Goal: Task Accomplishment & Management: Manage account settings

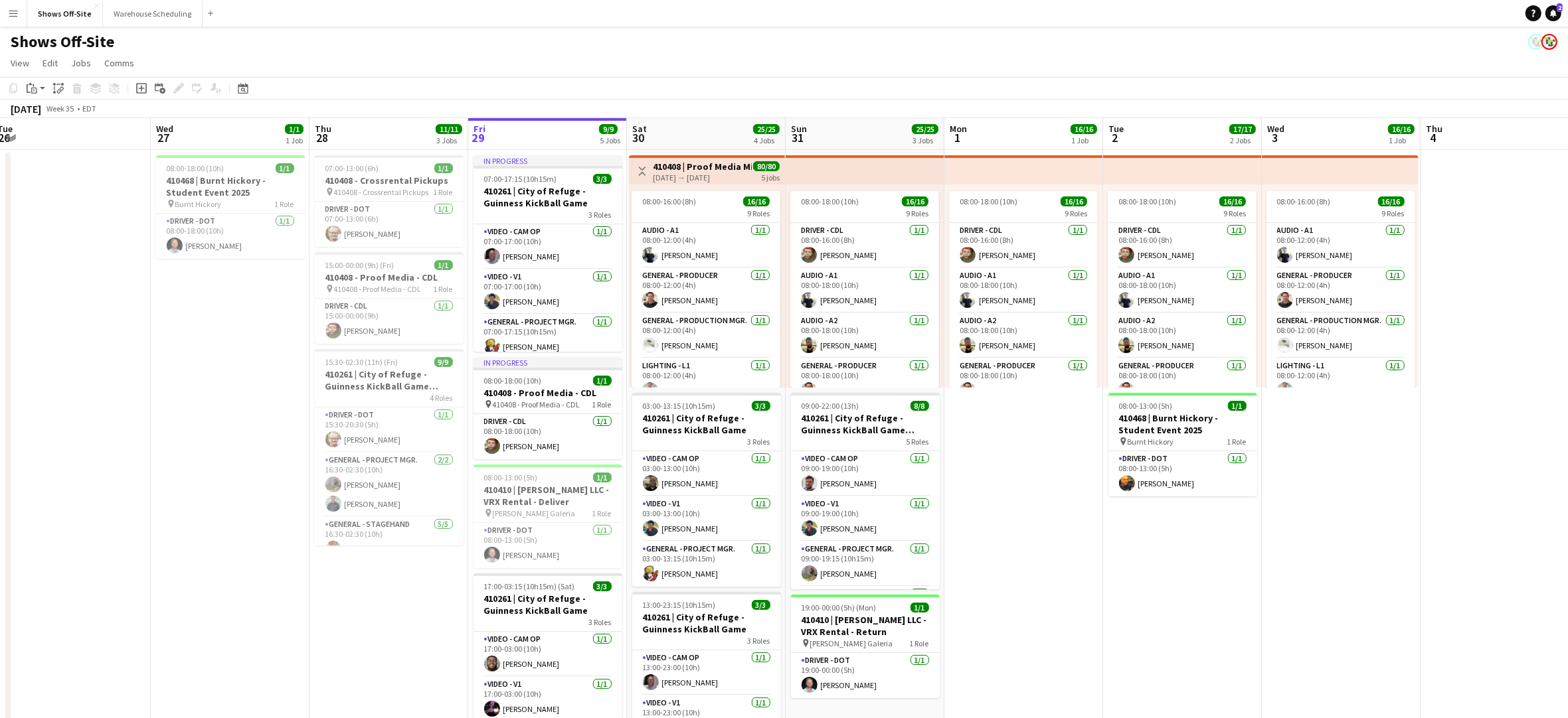
scroll to position [0, 279]
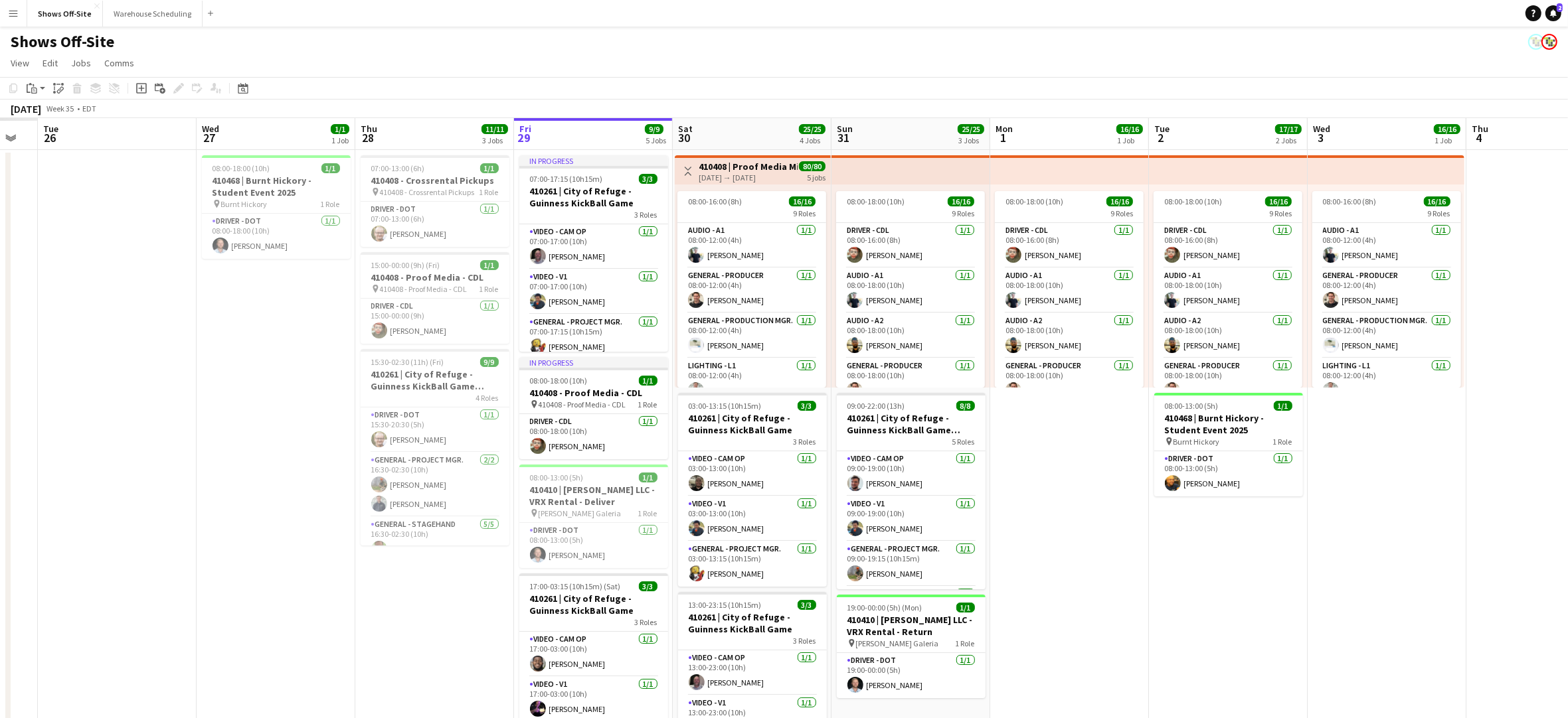
drag, startPoint x: 500, startPoint y: 497, endPoint x: 1577, endPoint y: 437, distance: 1078.7
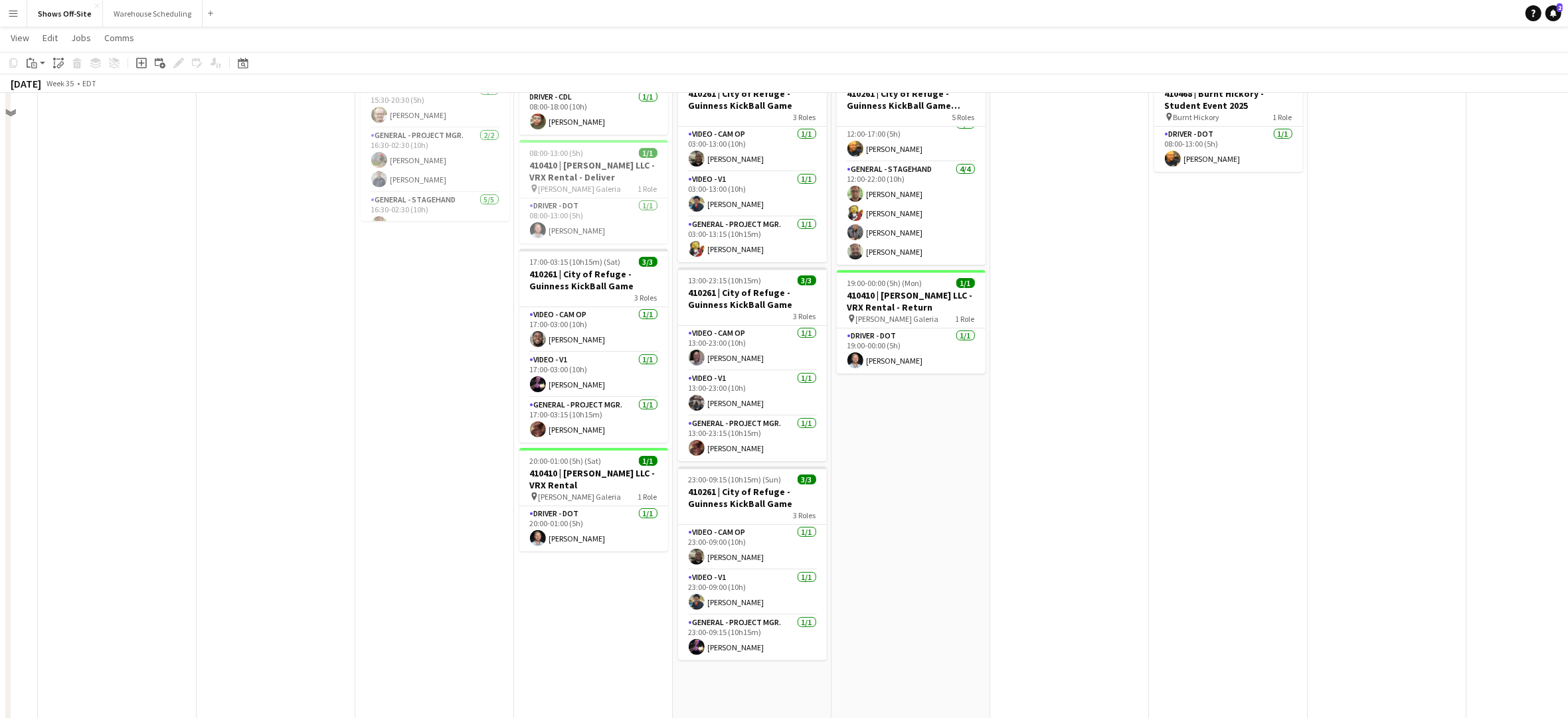
scroll to position [326, 0]
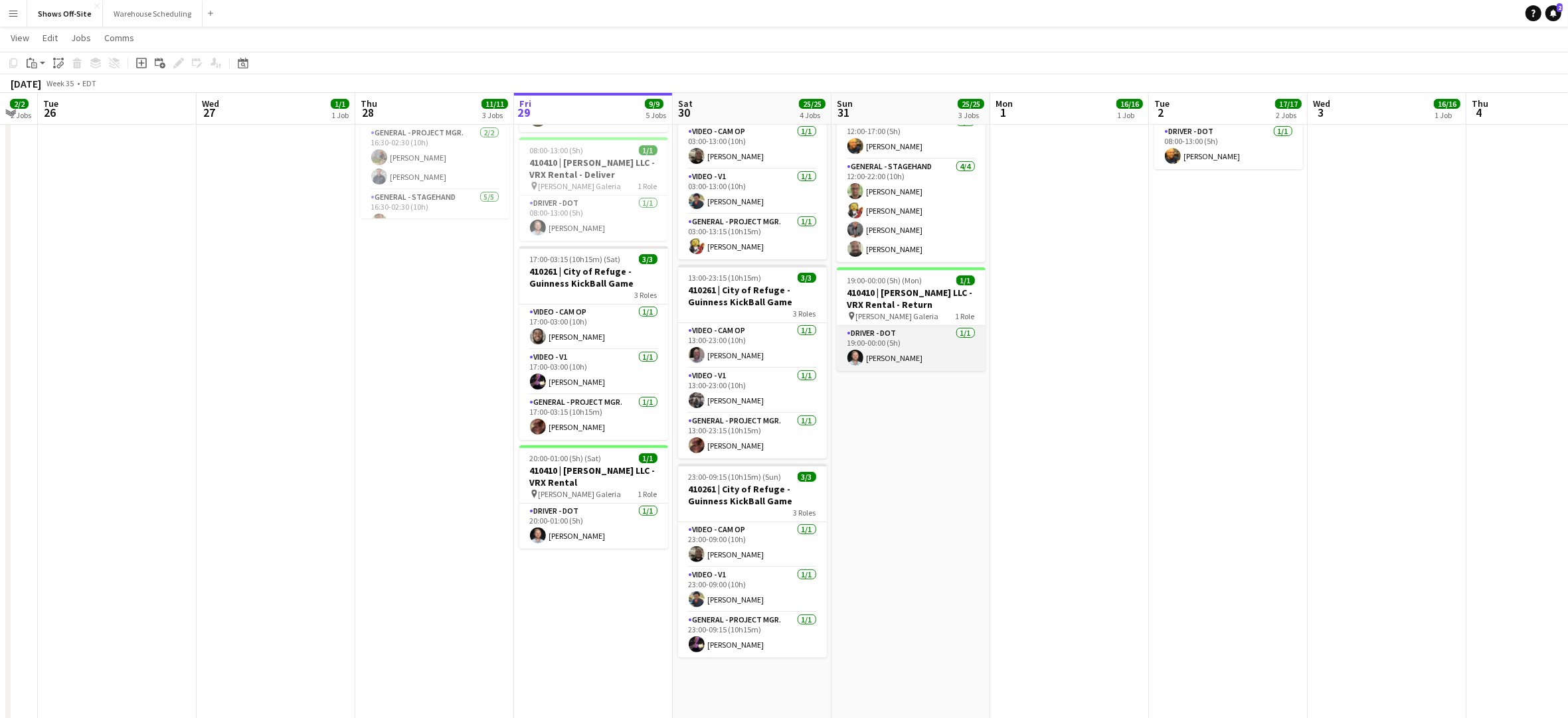
click at [909, 363] on app-card-role "Driver - DOT [DATE] 19:00-00:00 (5h) [PERSON_NAME]" at bounding box center [911, 348] width 149 height 45
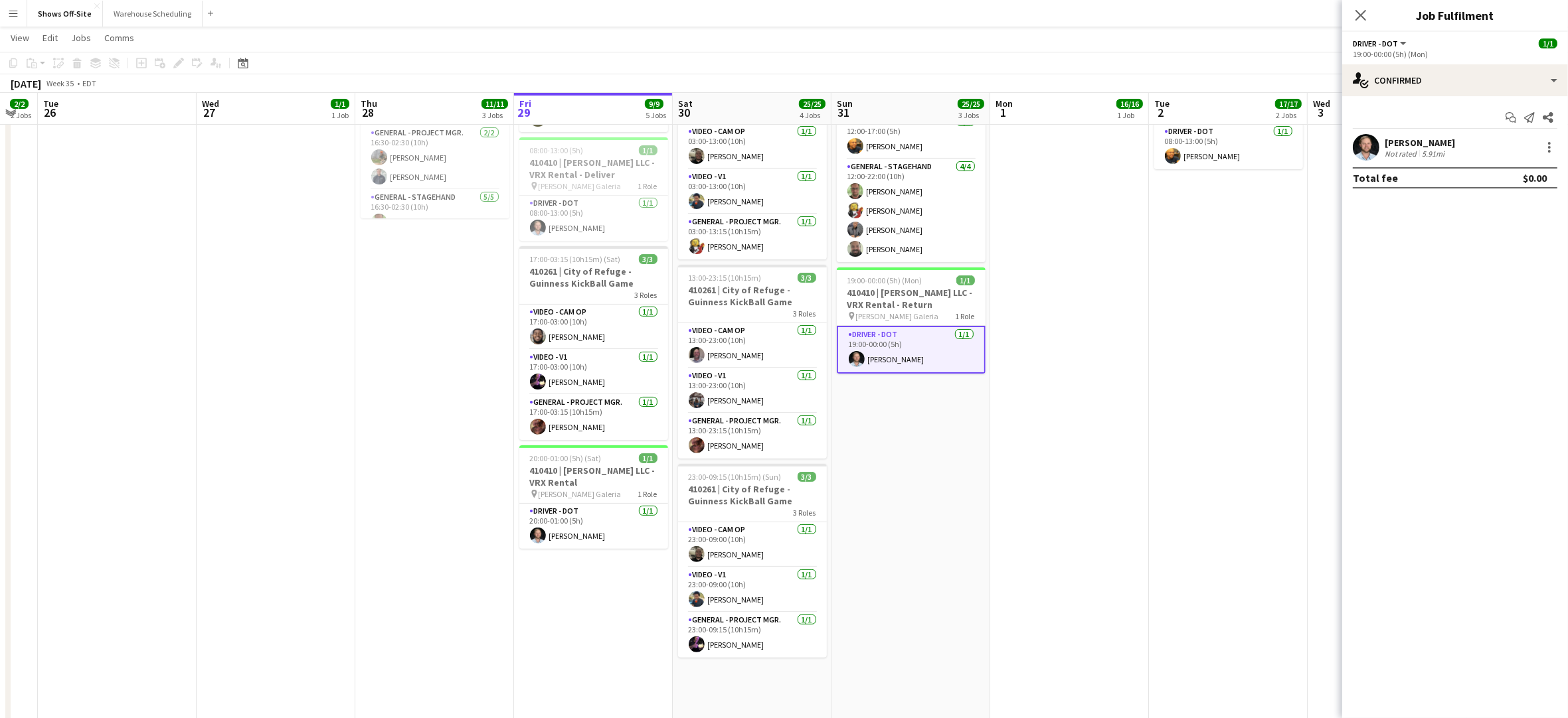
click at [1403, 49] on div "19:00-00:00 (5h) (Mon)" at bounding box center [1455, 53] width 205 height 10
click at [1397, 44] on span "Driver - DOT" at bounding box center [1375, 43] width 45 height 10
click at [1466, 49] on div "19:00-00:00 (5h) (Mon)" at bounding box center [1455, 53] width 205 height 10
click at [881, 348] on app-card-role "Driver - DOT [DATE] 19:00-00:00 (5h) [PERSON_NAME]" at bounding box center [912, 350] width 149 height 48
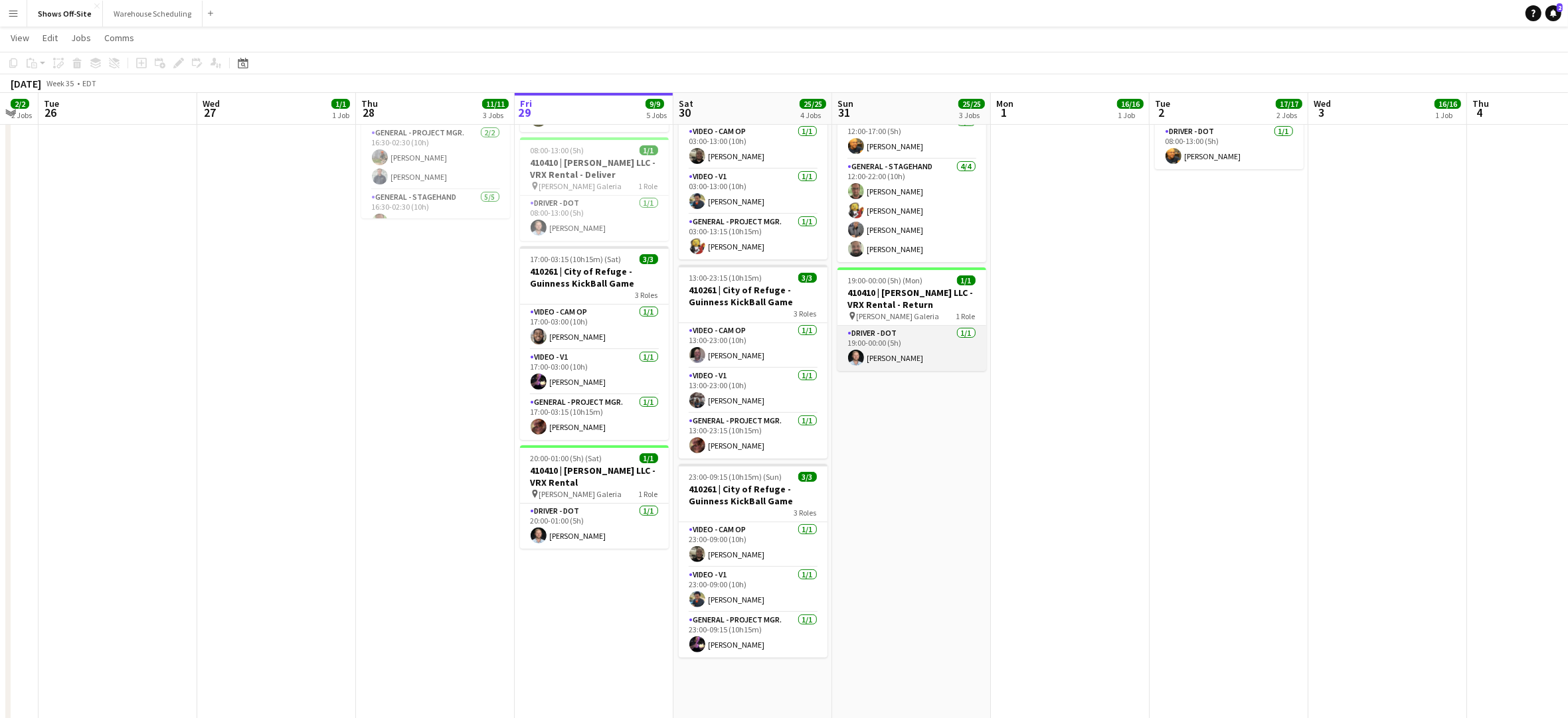
click at [881, 348] on app-card-role "Driver - DOT [DATE] 19:00-00:00 (5h) [PERSON_NAME]" at bounding box center [912, 348] width 149 height 45
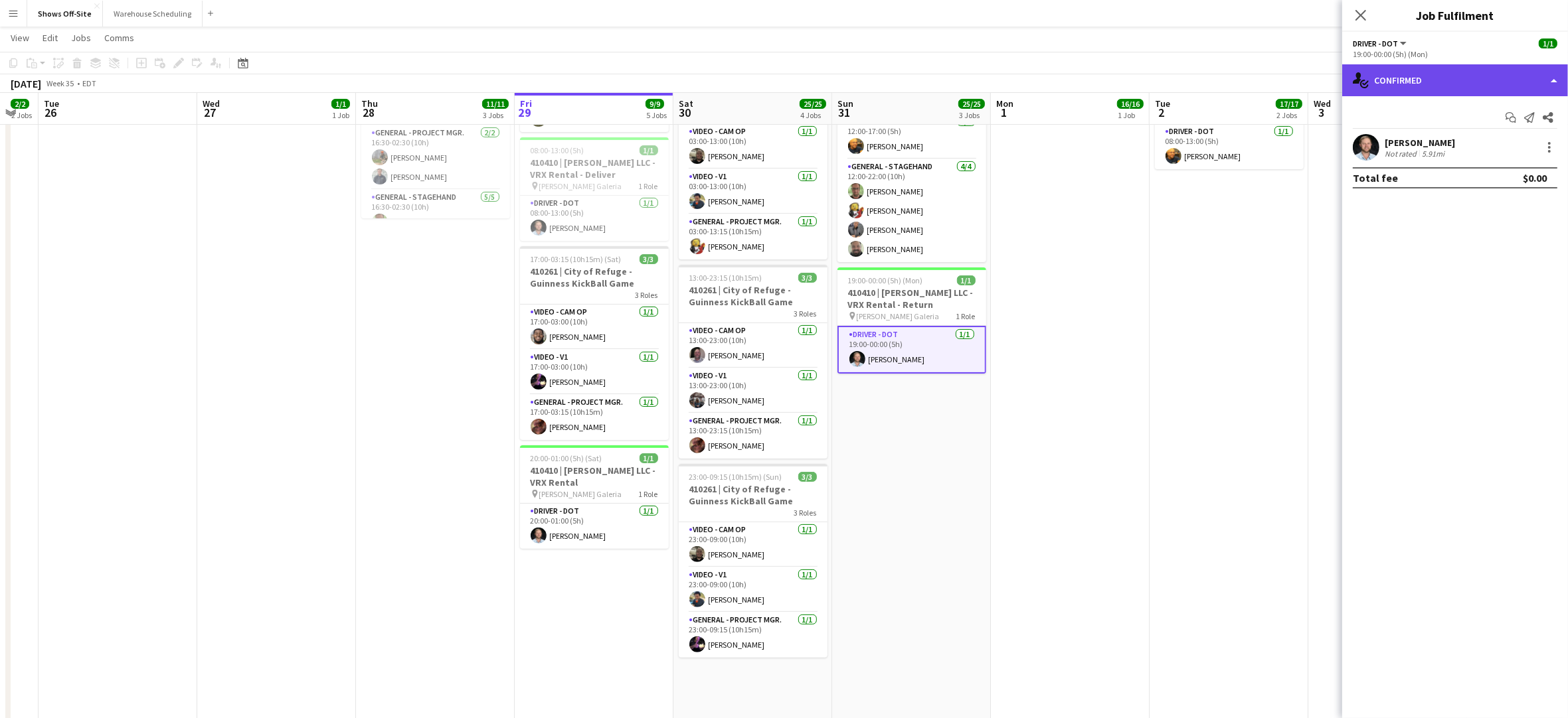
click at [1435, 87] on div "single-neutral-actions-check-2 Confirmed" at bounding box center [1455, 81] width 226 height 32
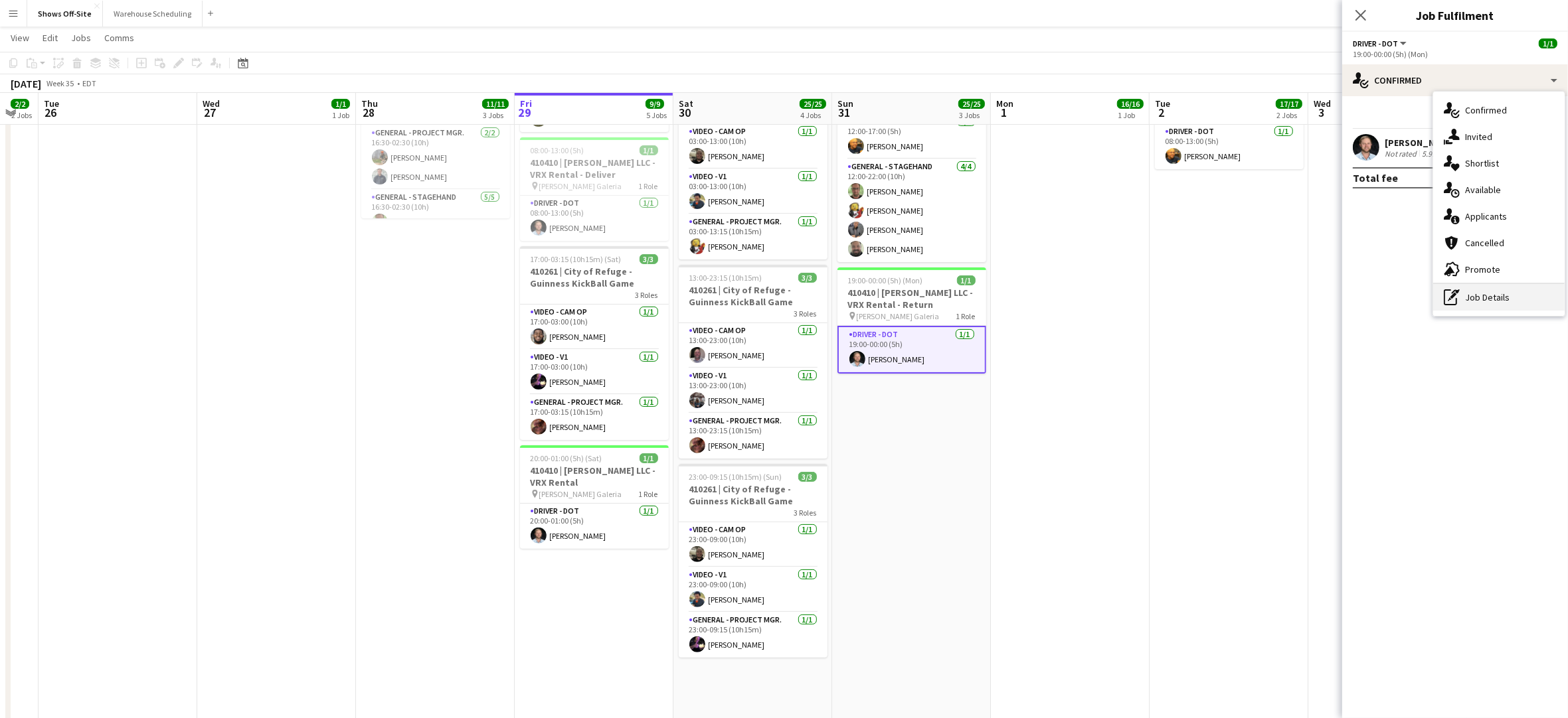
click at [1469, 299] on div "pen-write Job Details" at bounding box center [1499, 297] width 132 height 26
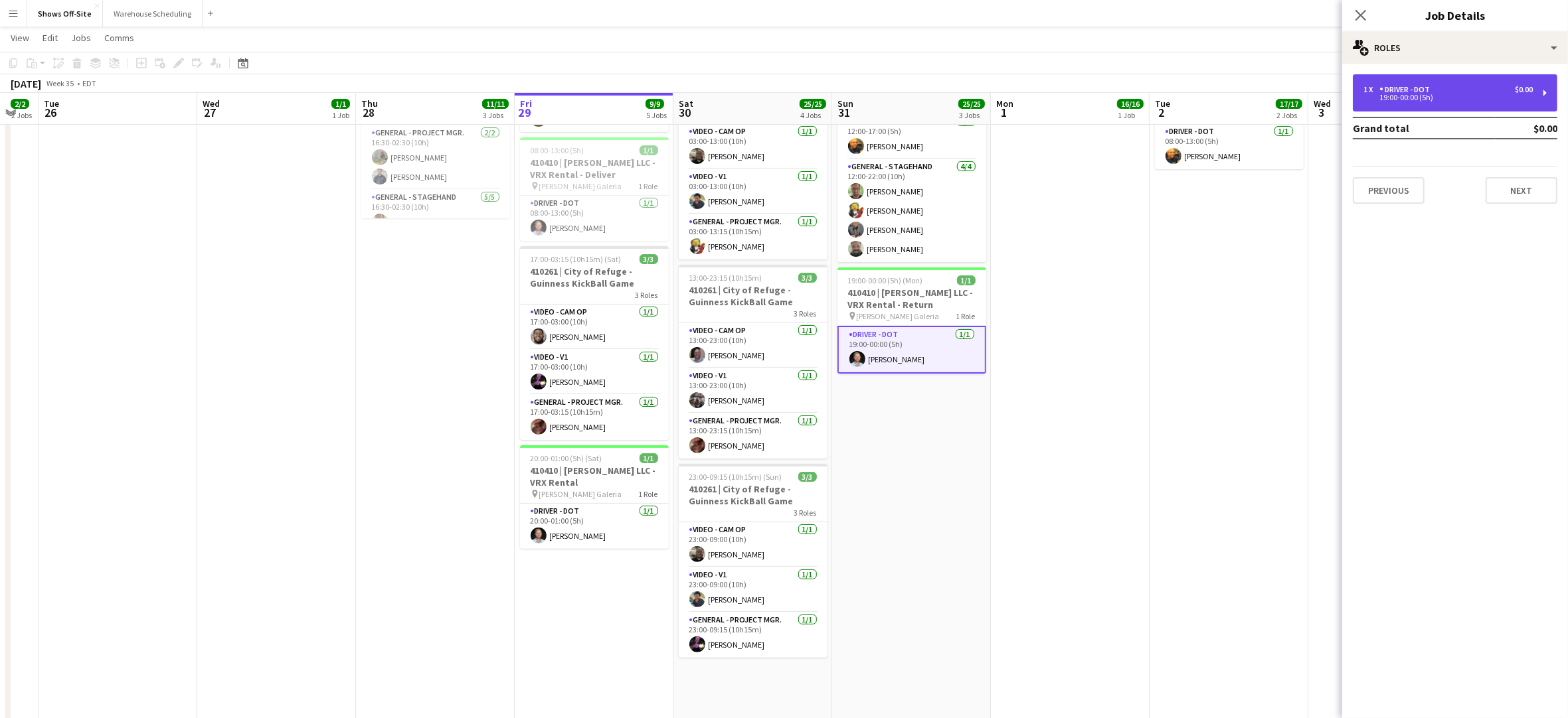
click at [1472, 87] on div "1 x Driver - DOT $0.00" at bounding box center [1448, 90] width 169 height 9
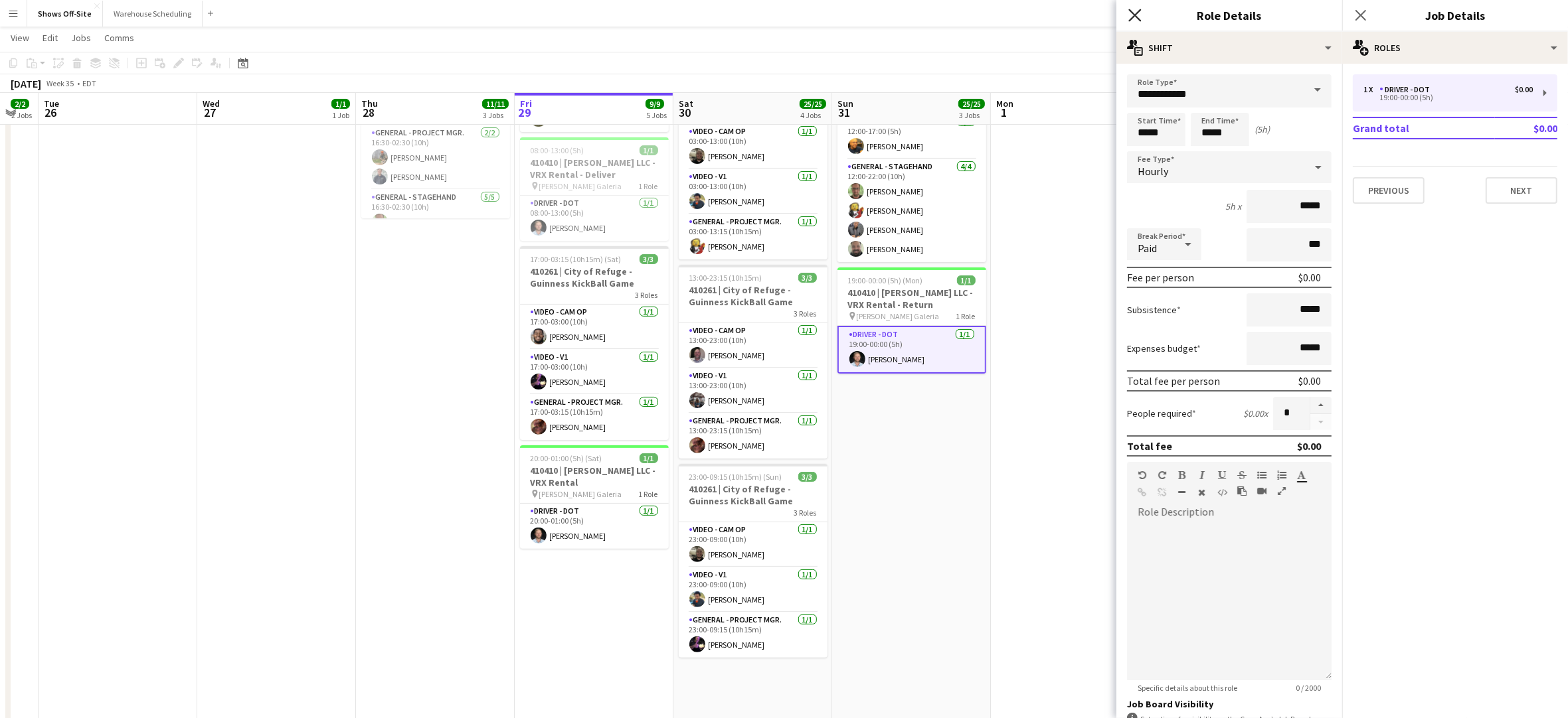
click at [1133, 17] on icon at bounding box center [1134, 14] width 13 height 13
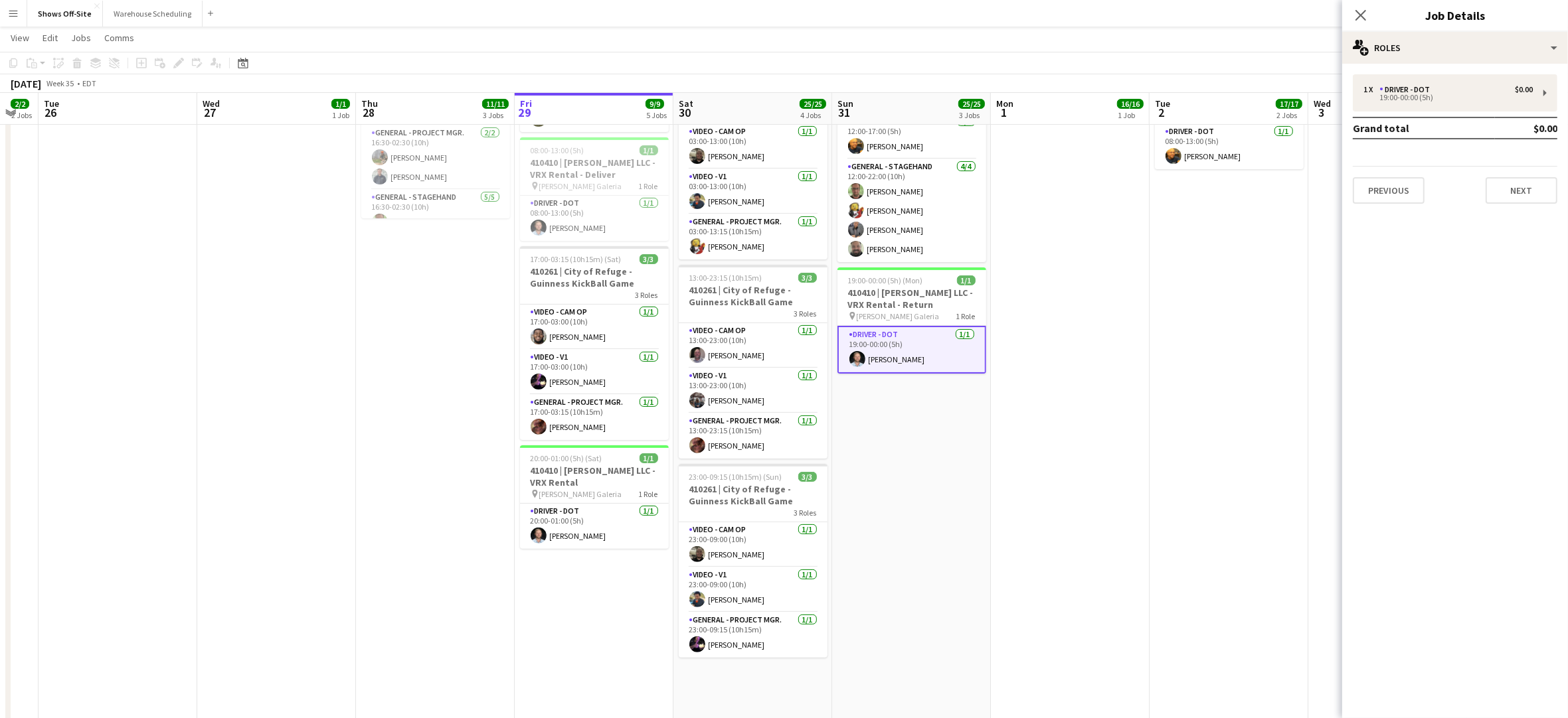
click at [1025, 483] on app-date-cell "08:00-18:00 (10h) 16/16 9 Roles Driver - CDL [DATE] 08:00-16:00 (8h) [PERSON_NA…" at bounding box center [1070, 531] width 159 height 1416
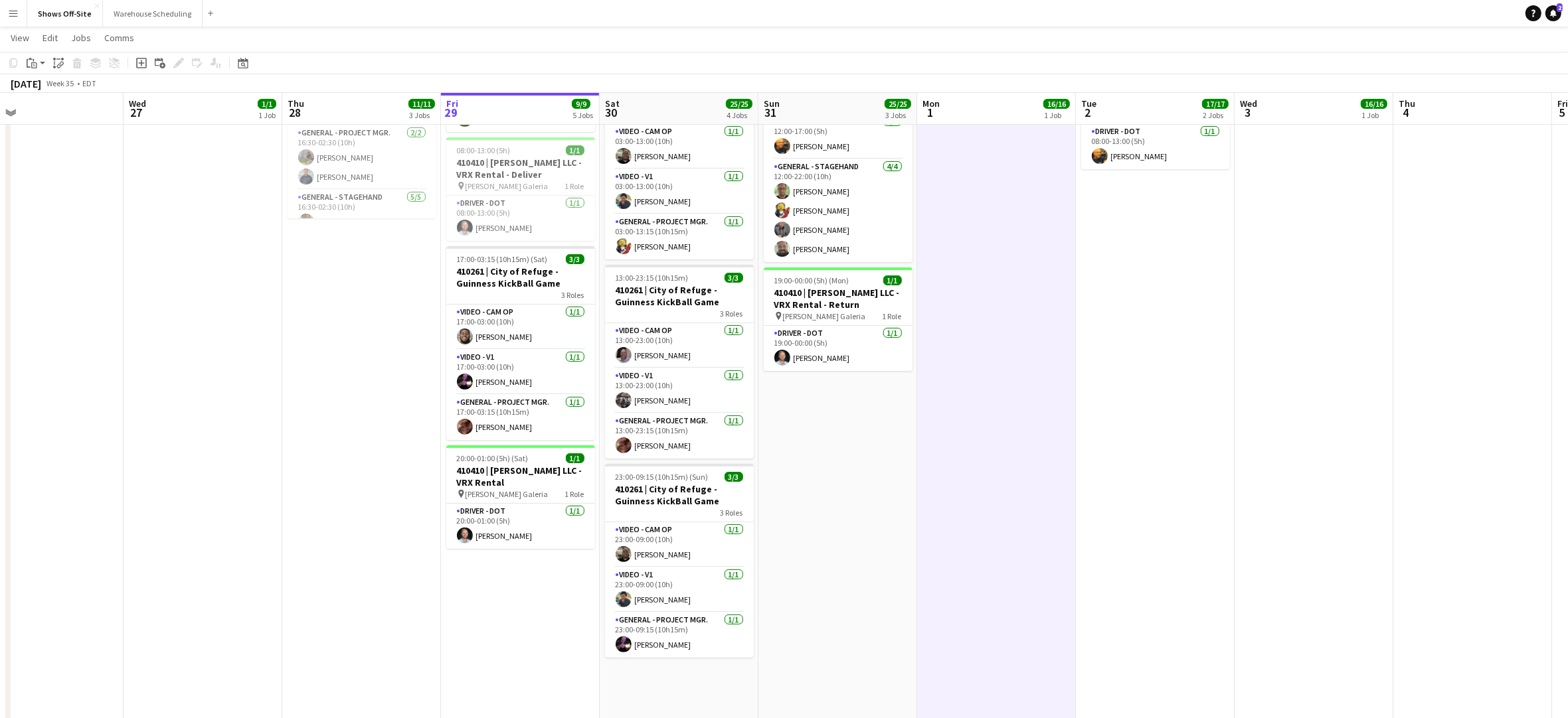
drag, startPoint x: 1131, startPoint y: 462, endPoint x: 1109, endPoint y: 462, distance: 22.0
click at [1109, 462] on app-calendar-viewport "Sun 24 14/14 2 Jobs Mon 25 2/2 2 Jobs Tue 26 Wed 27 1/1 1 Job Thu 28 11/11 3 Jo…" at bounding box center [784, 482] width 1568 height 1514
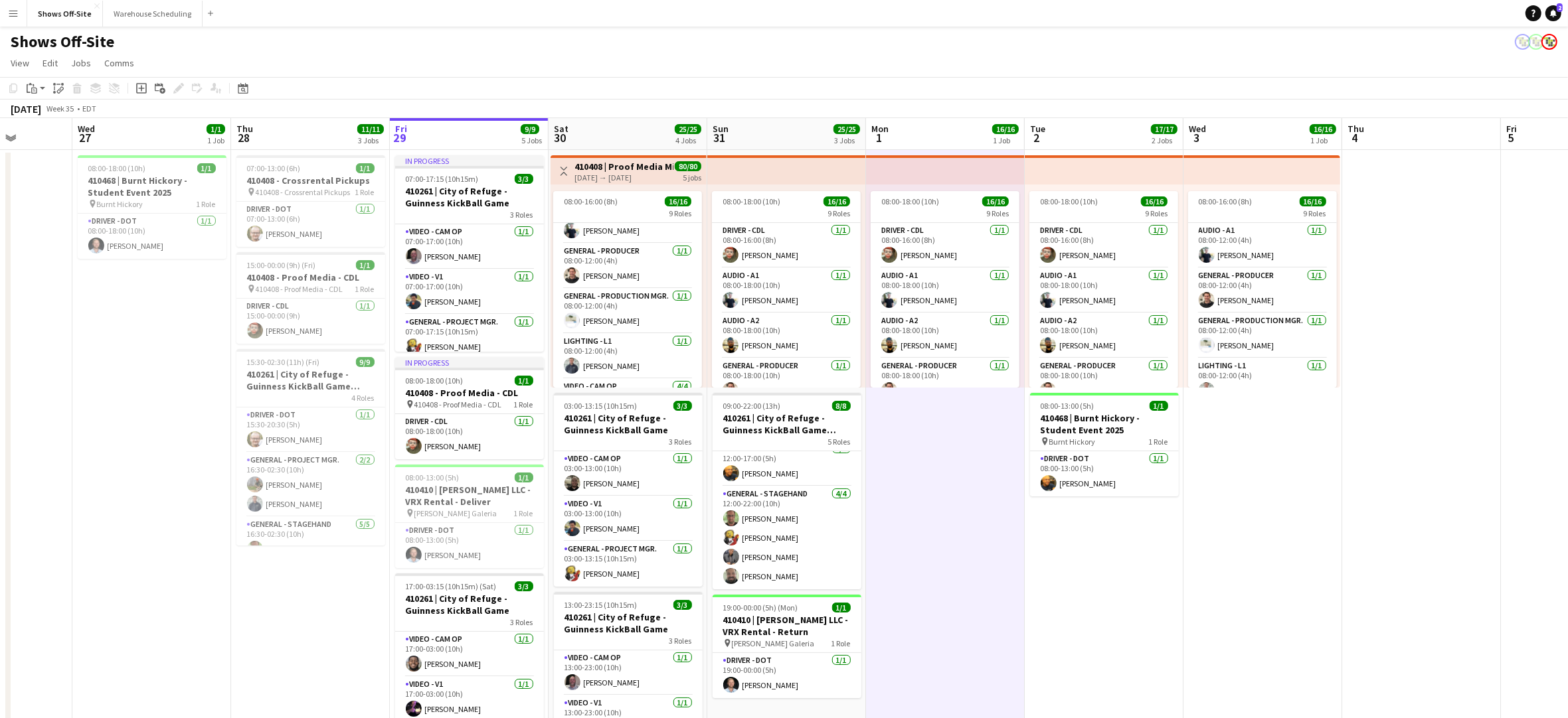
scroll to position [0, 405]
drag, startPoint x: 1330, startPoint y: 591, endPoint x: 1280, endPoint y: 589, distance: 50.0
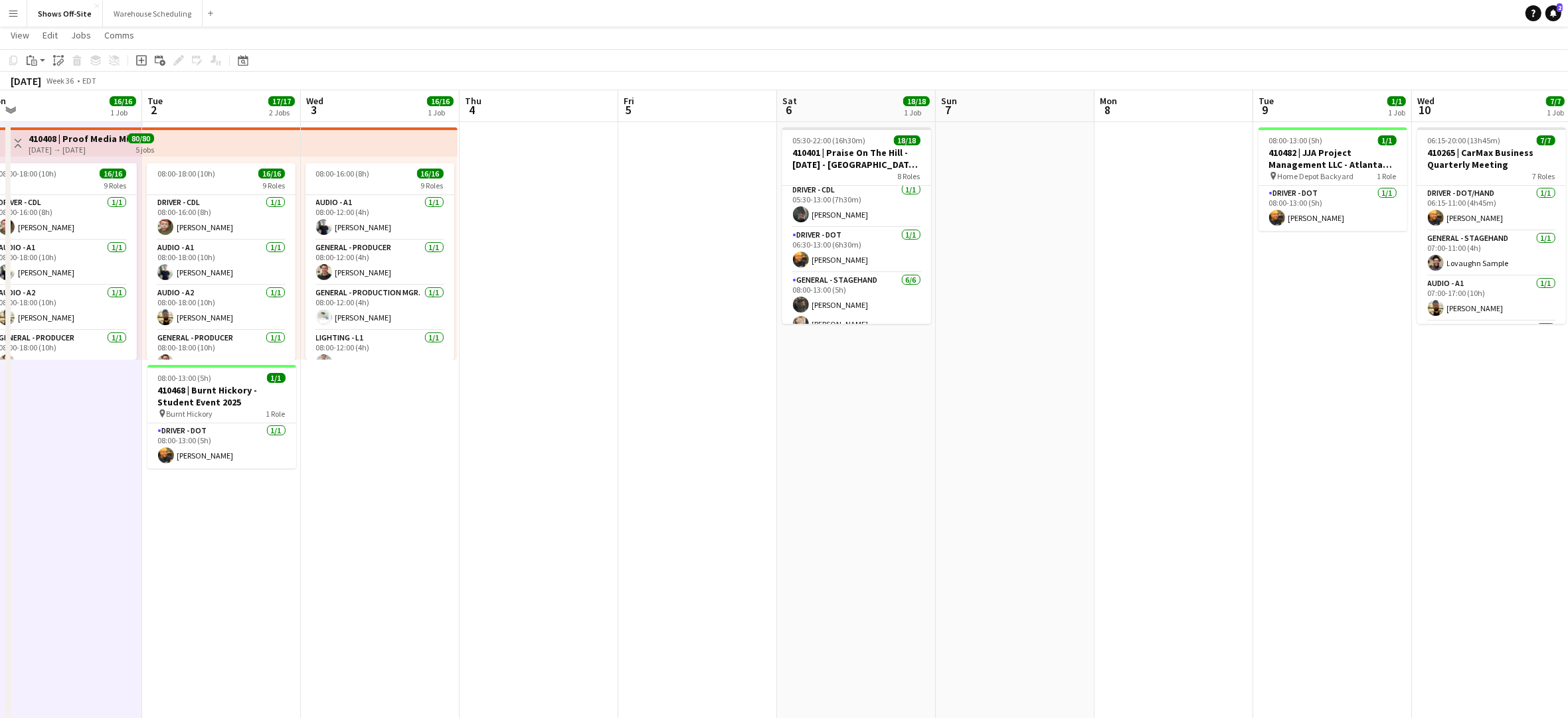
scroll to position [0, 395]
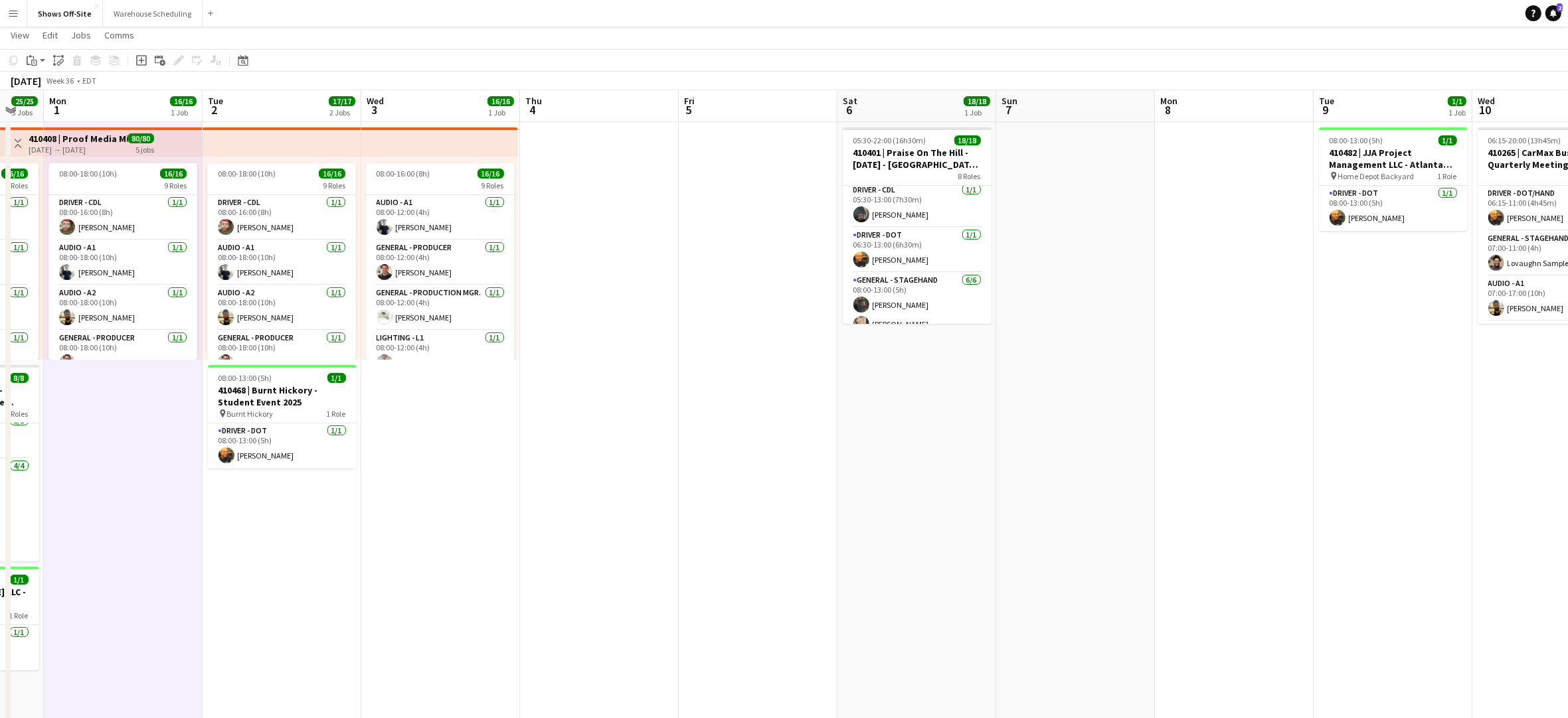
drag, startPoint x: 1344, startPoint y: 645, endPoint x: 430, endPoint y: 606, distance: 914.8
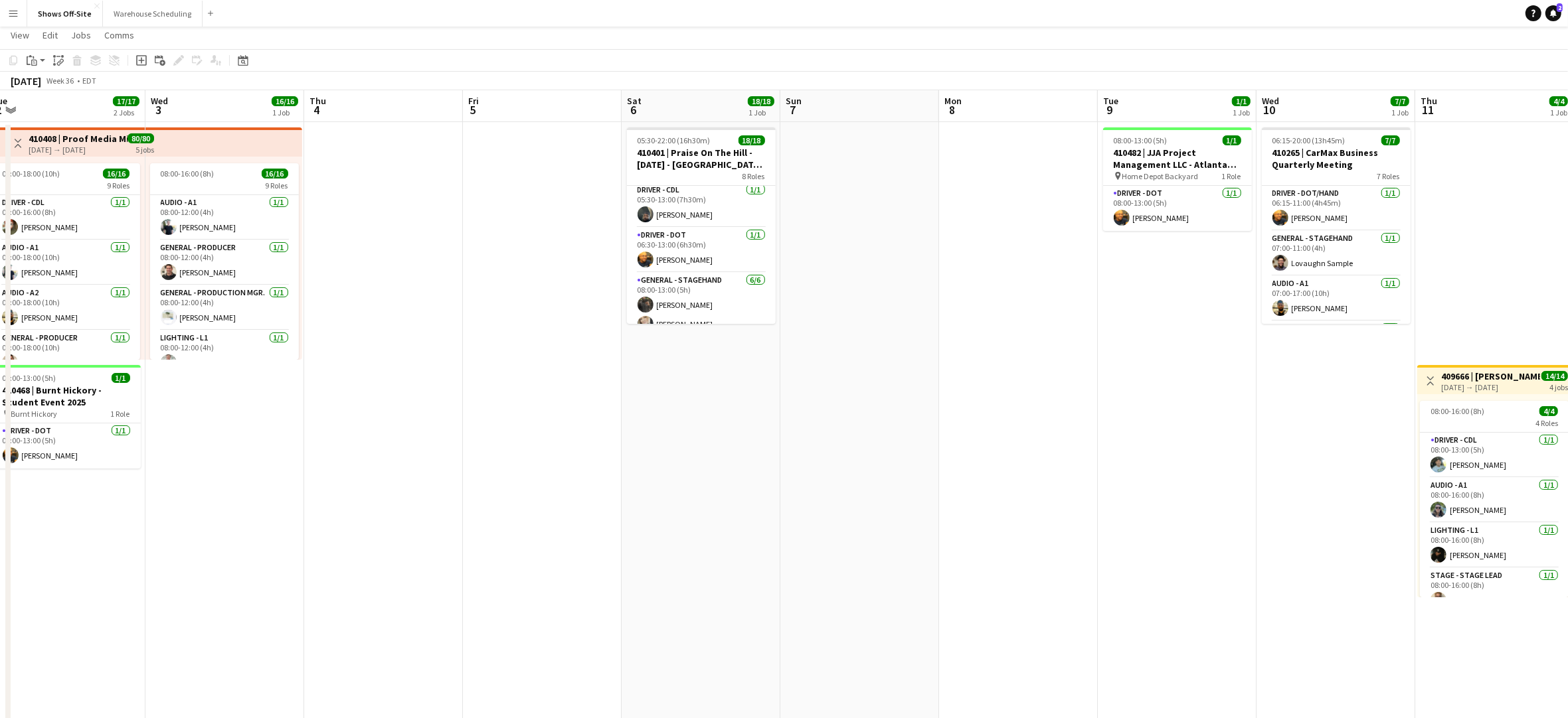
scroll to position [0, 546]
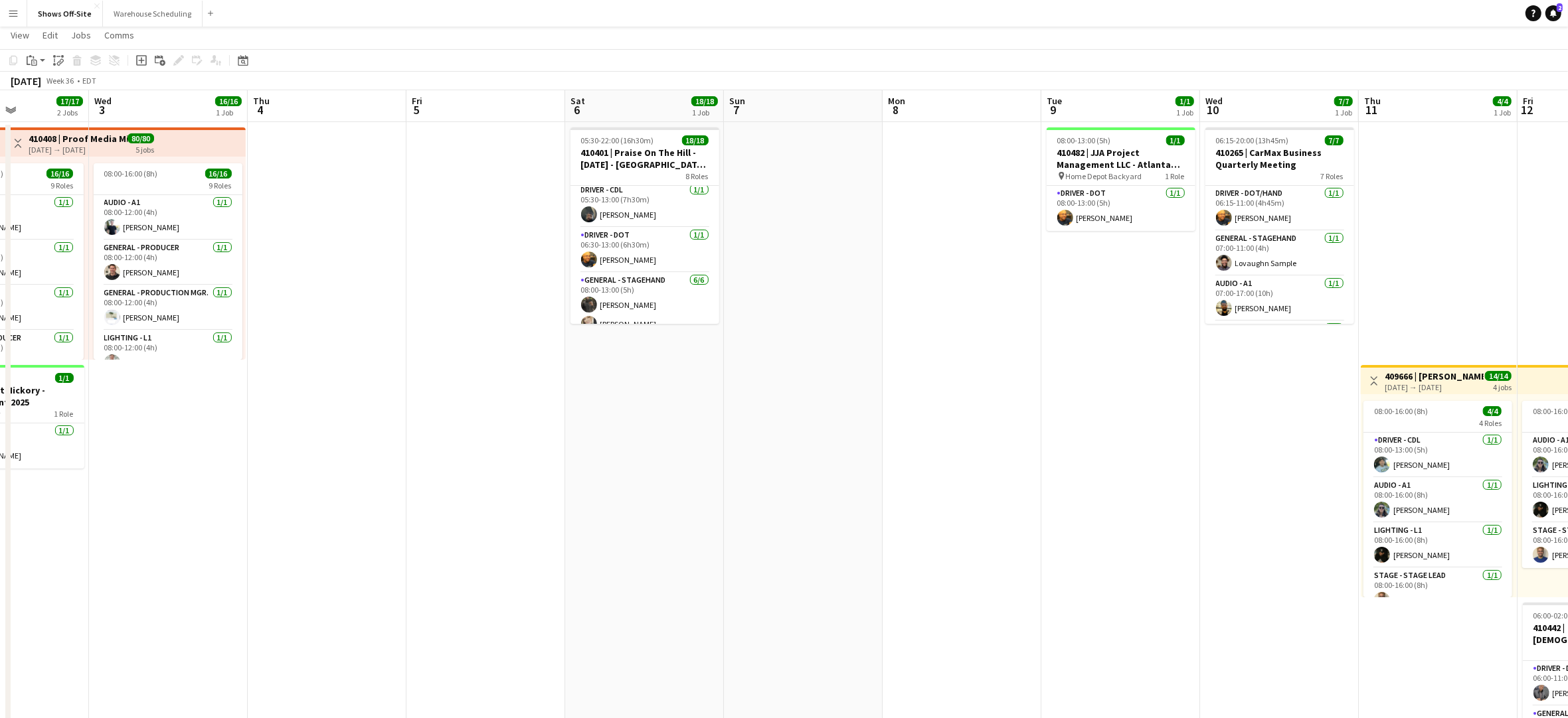
drag, startPoint x: 993, startPoint y: 556, endPoint x: 842, endPoint y: 563, distance: 151.2
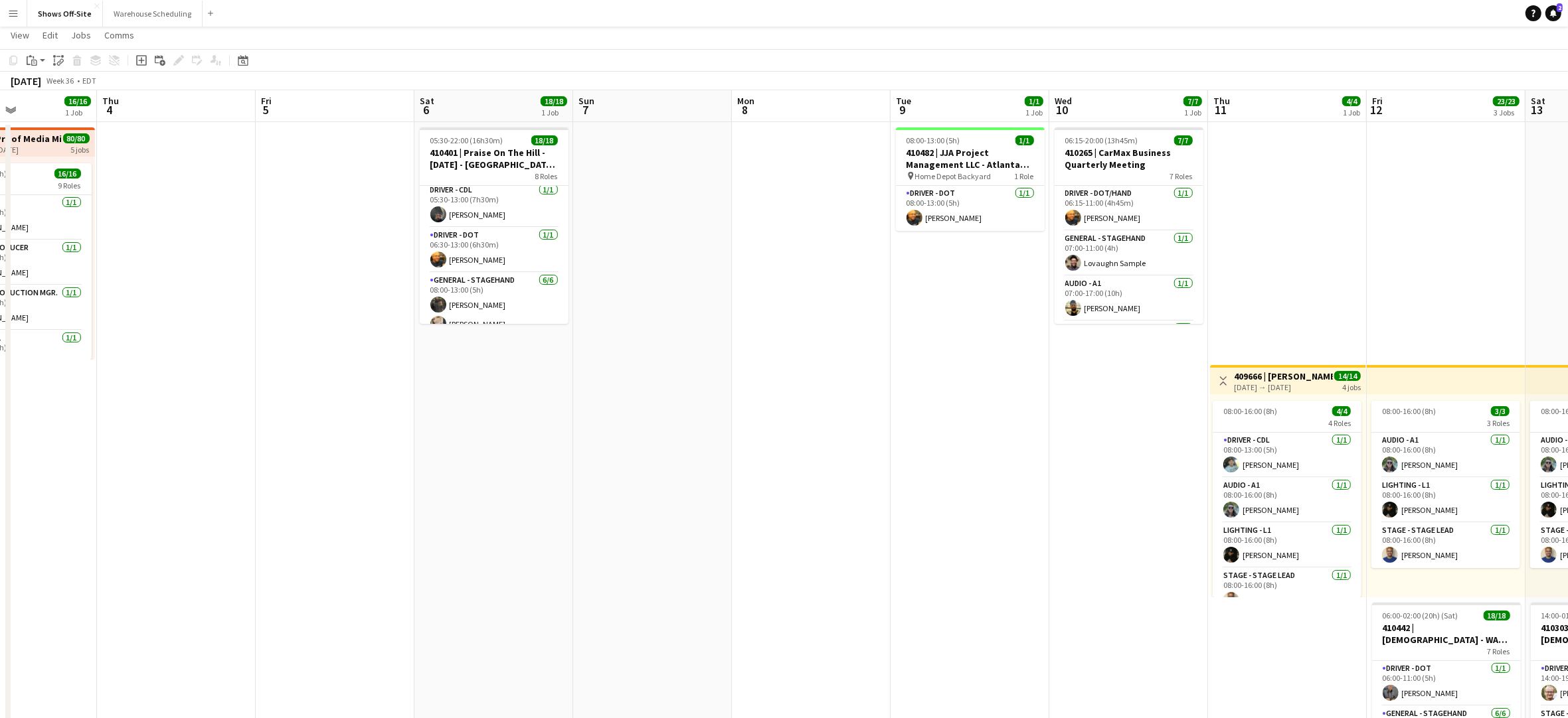
scroll to position [0, 538]
drag, startPoint x: 1129, startPoint y: 476, endPoint x: 978, endPoint y: 461, distance: 151.7
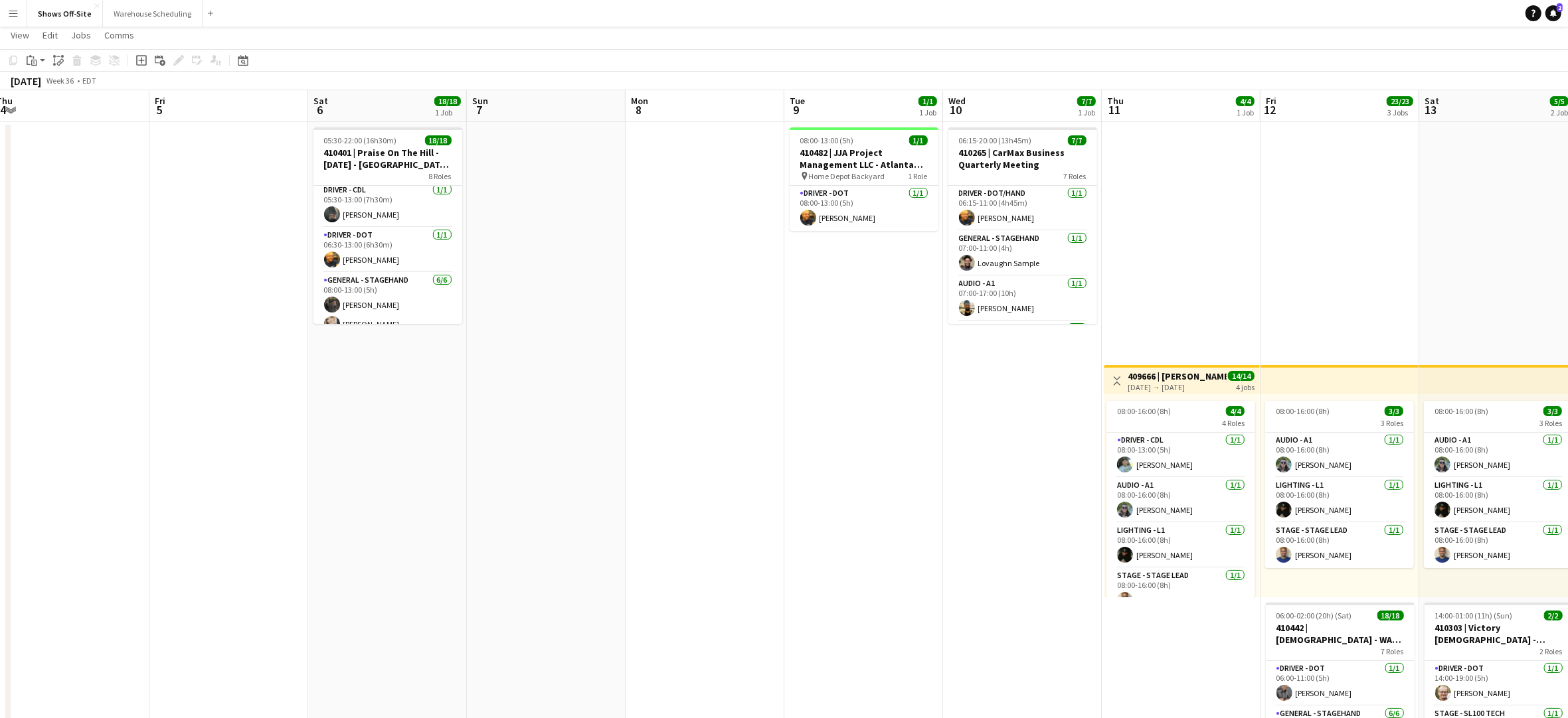
scroll to position [0, 531]
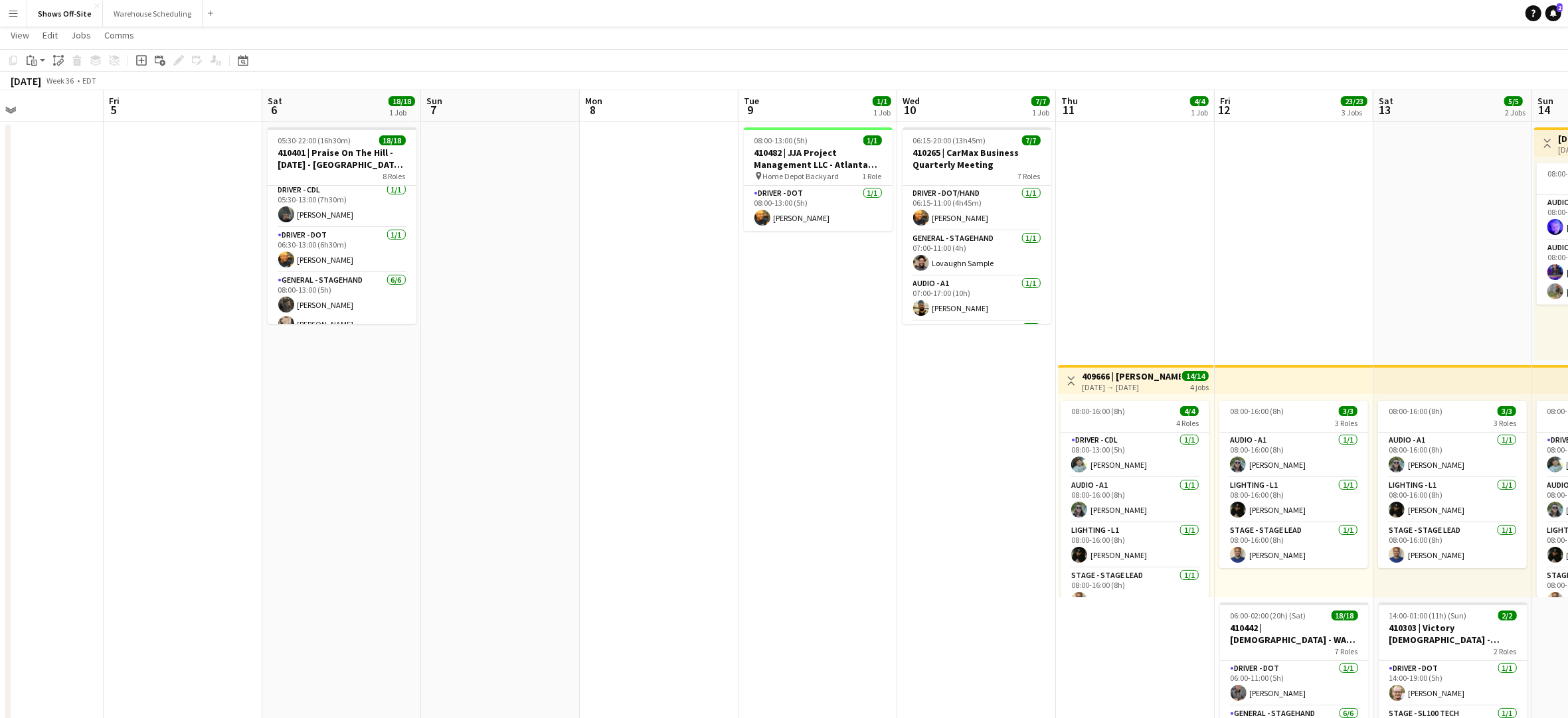
drag, startPoint x: 872, startPoint y: 459, endPoint x: 722, endPoint y: 443, distance: 150.9
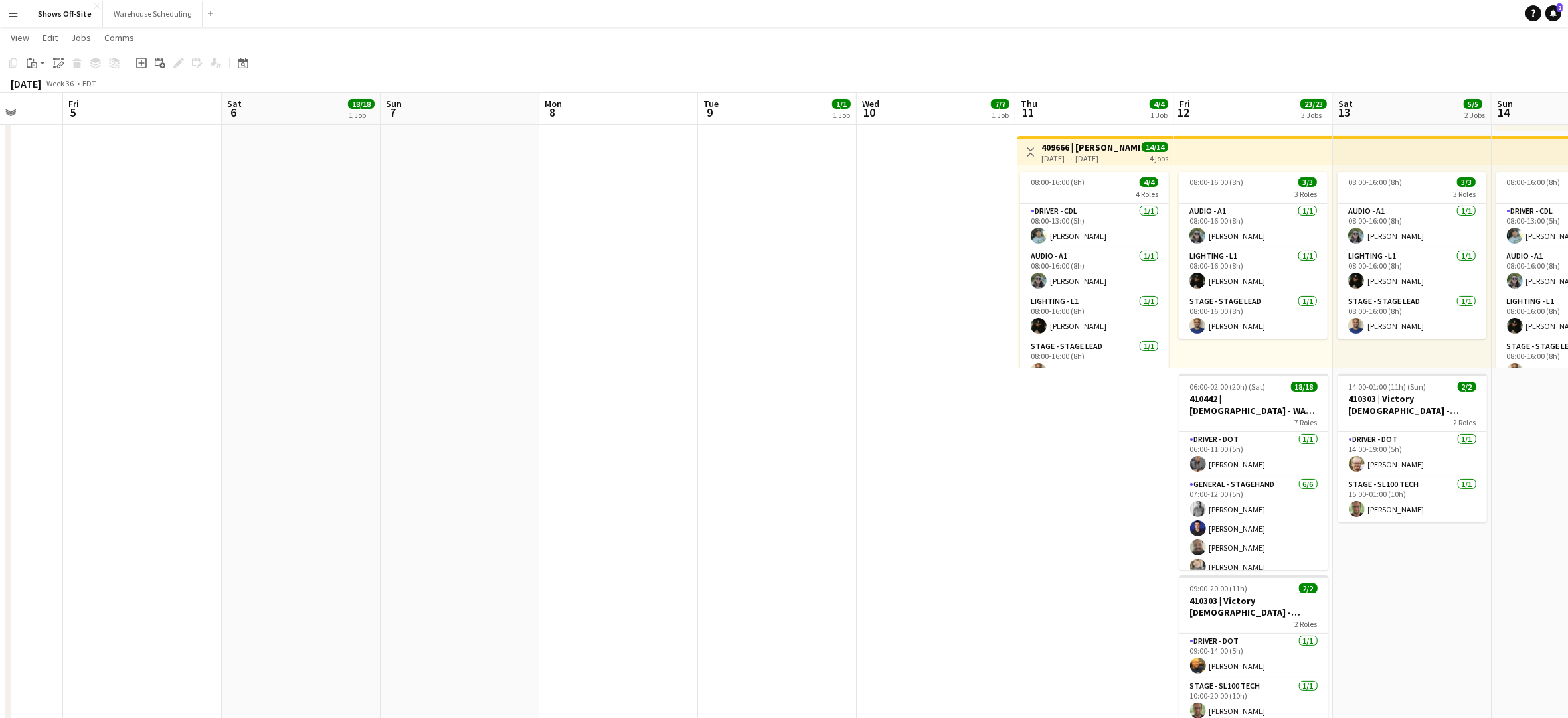
scroll to position [0, 416]
drag, startPoint x: 843, startPoint y: 453, endPoint x: 799, endPoint y: 448, distance: 44.3
click at [799, 448] on app-calendar-viewport "Tue 2 17/17 2 Jobs Wed 3 16/16 1 Job Thu 4 Fri 5 Sat 6 18/18 1 Job Sun 7 Mon 8 …" at bounding box center [784, 552] width 1568 height 1514
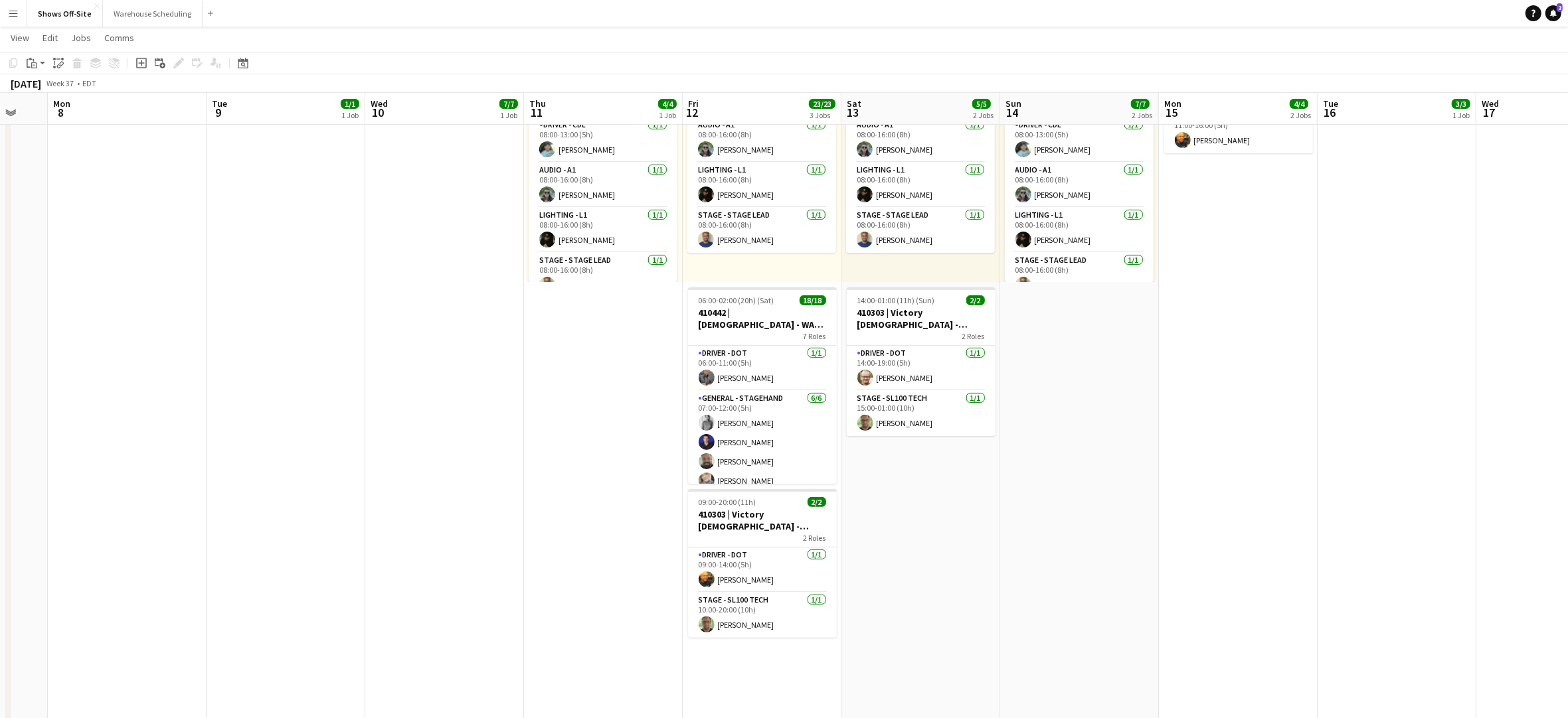
scroll to position [0, 478]
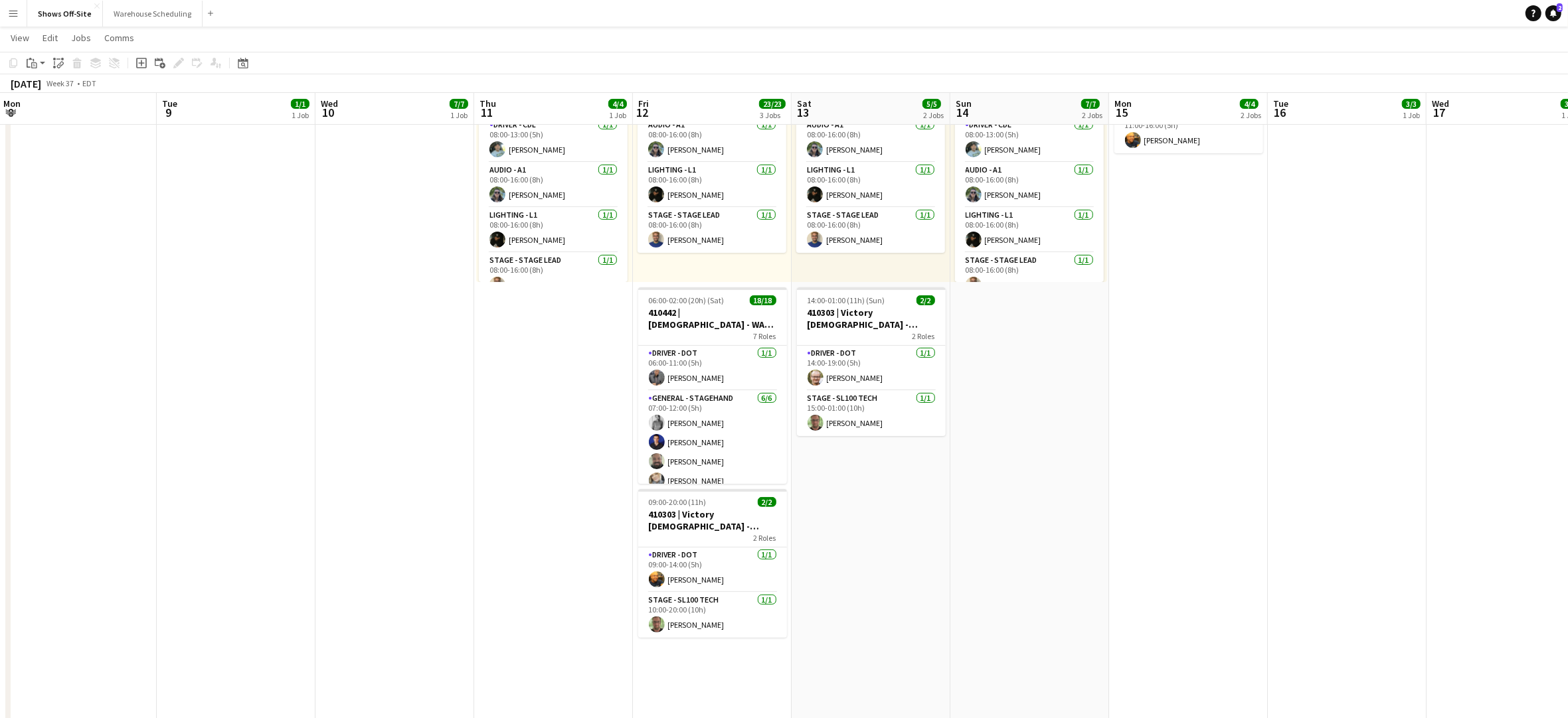
drag, startPoint x: 840, startPoint y: 440, endPoint x: 306, endPoint y: 432, distance: 534.1
click at [302, 437] on app-calendar-viewport "Fri 5 Sat 6 18/18 1 Job Sun 7 Mon 8 Tue 9 1/1 1 Job Wed 10 7/7 1 Job Thu 11 4/4…" at bounding box center [784, 467] width 1568 height 1514
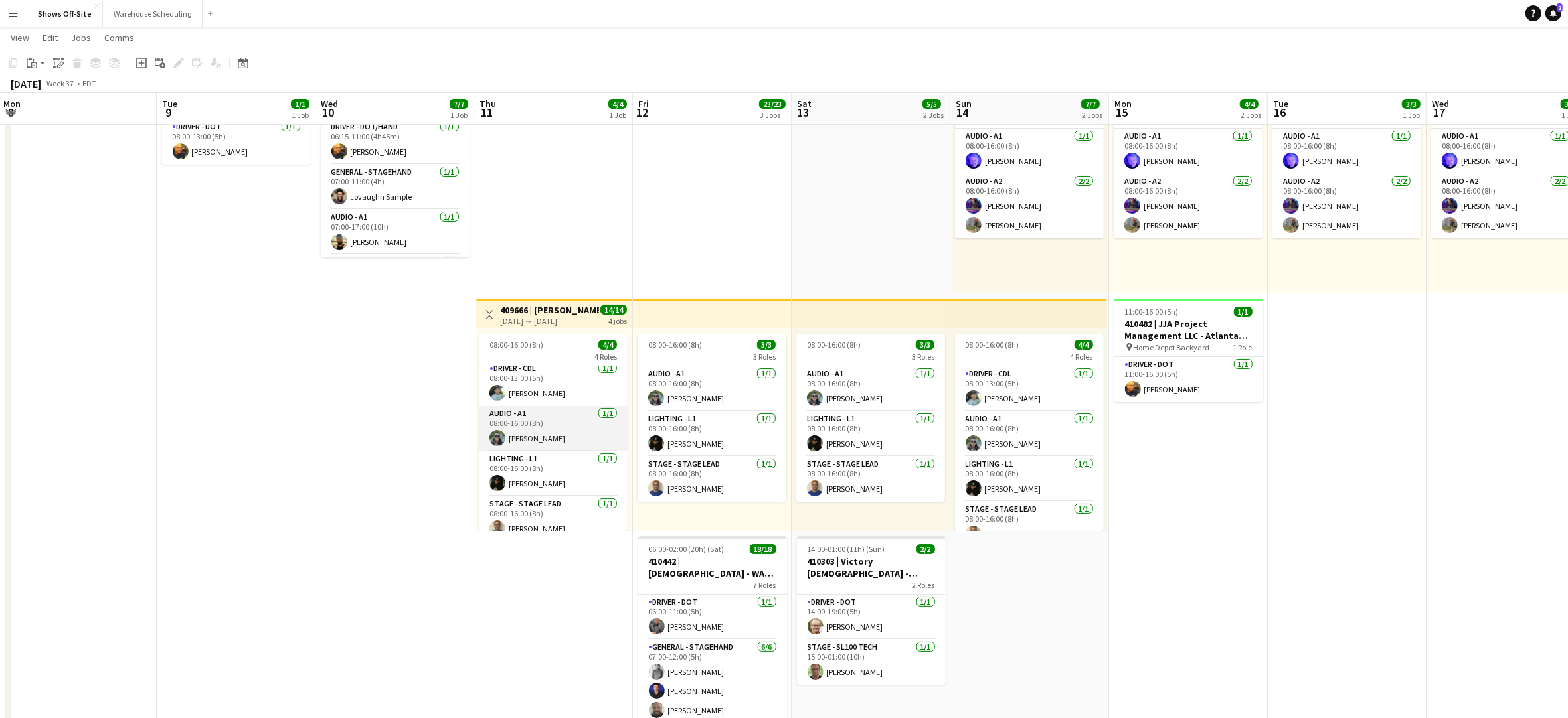
scroll to position [17, 0]
